Goal: Task Accomplishment & Management: Complete application form

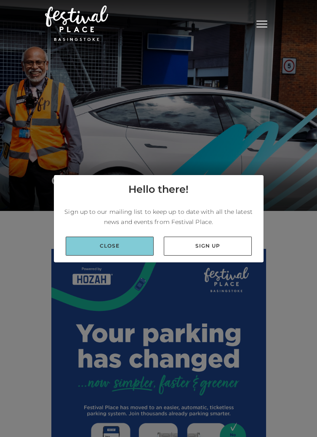
click at [100, 256] on link "Close" at bounding box center [110, 246] width 88 height 19
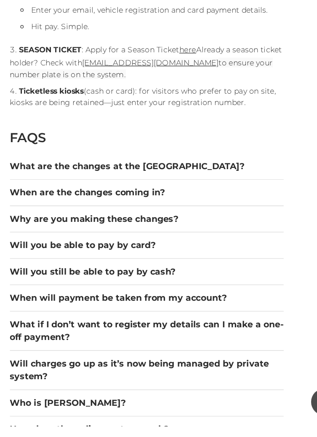
scroll to position [834, 0]
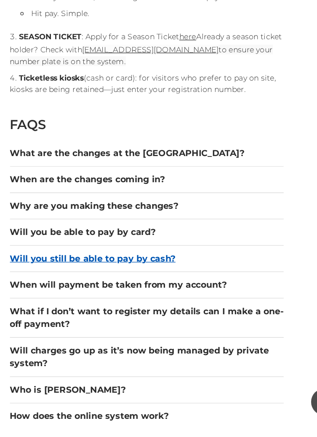
click at [71, 308] on button "Will you still be able to pay by cash?" at bounding box center [158, 306] width 215 height 10
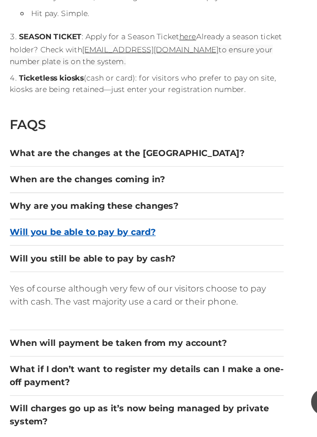
click at [69, 285] on button "Will you be able to pay by card?" at bounding box center [158, 285] width 215 height 10
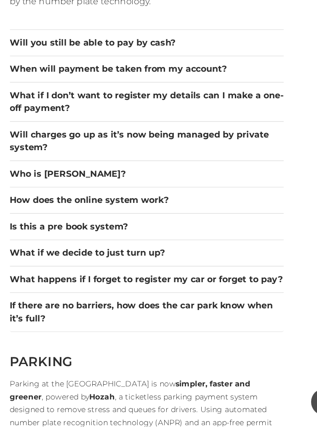
scroll to position [1090, 0]
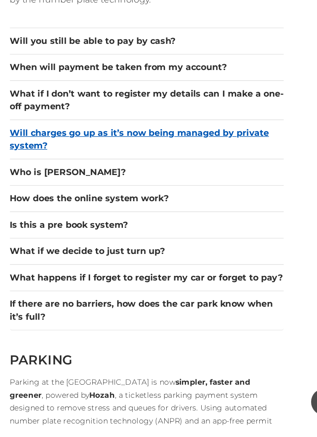
click at [71, 211] on button "Will charges go up as it’s now being managed by private system?" at bounding box center [158, 212] width 215 height 20
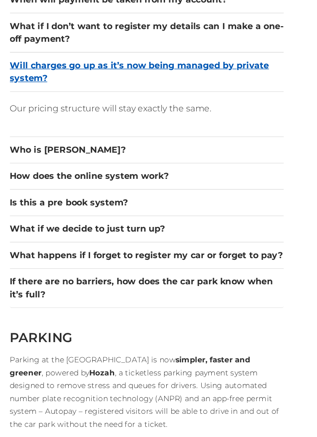
scroll to position [1107, 0]
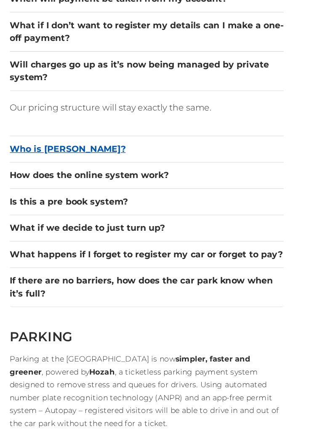
click at [65, 173] on button "Who is Hozah?" at bounding box center [158, 171] width 215 height 10
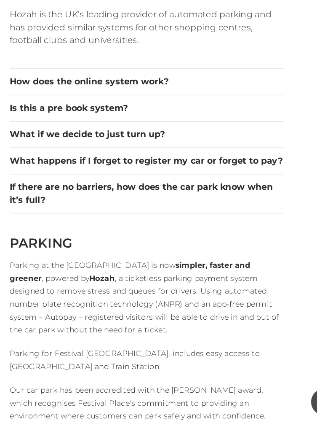
scroll to position [1152, 0]
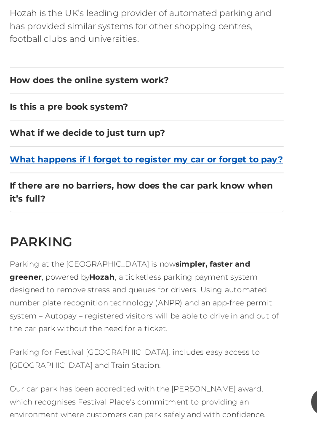
click at [72, 229] on button "What happens if I forget to register my car or forget to pay?" at bounding box center [158, 228] width 215 height 10
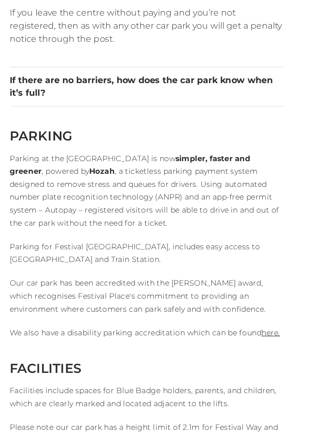
scroll to position [1327, 0]
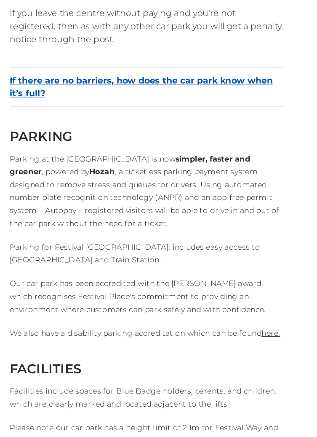
click at [85, 115] on button "If there are no barriers, how does the car park know when it’s full?" at bounding box center [158, 118] width 215 height 20
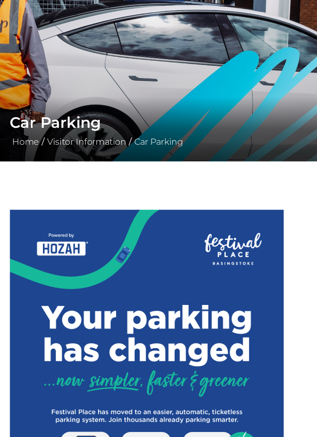
scroll to position [0, 0]
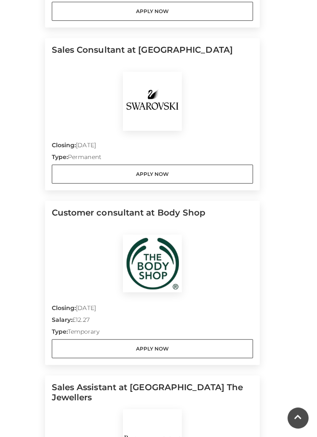
scroll to position [1147, 0]
click at [92, 214] on h5 "Customer consultant at Body Shop" at bounding box center [153, 220] width 202 height 27
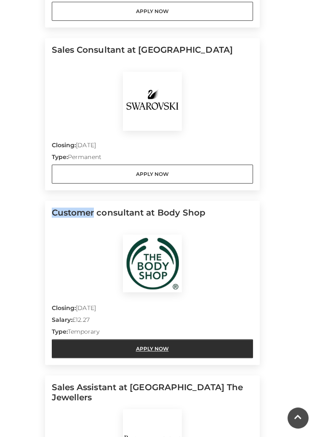
click at [114, 348] on link "Apply Now" at bounding box center [153, 348] width 202 height 19
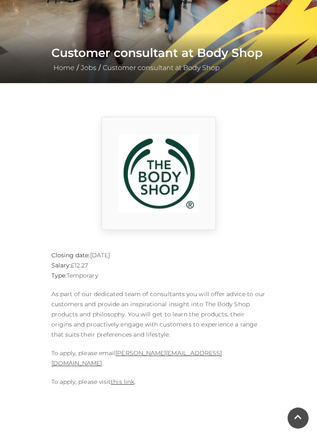
scroll to position [123, 0]
